Goal: Task Accomplishment & Management: Manage account settings

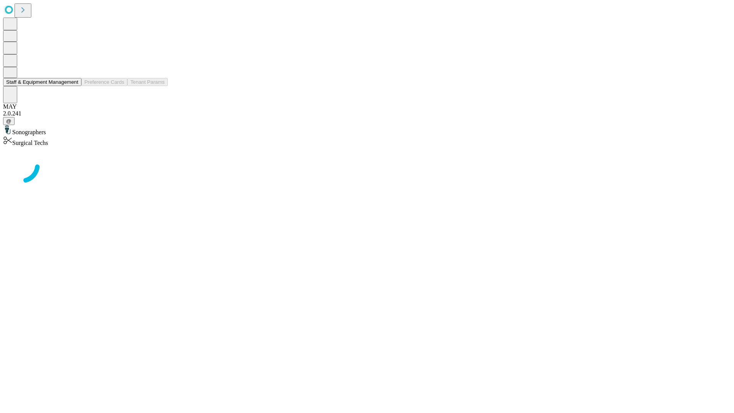
click at [73, 86] on button "Staff & Equipment Management" at bounding box center [42, 82] width 78 height 8
